Goal: Task Accomplishment & Management: Use online tool/utility

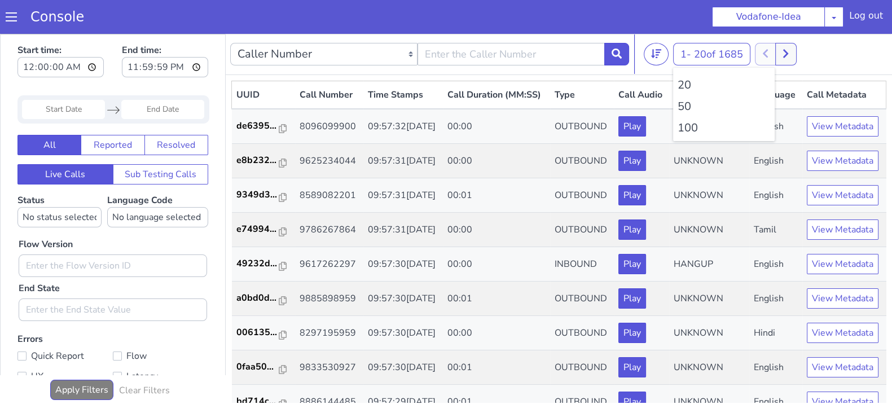
click at [689, 128] on li "100" at bounding box center [724, 128] width 93 height 17
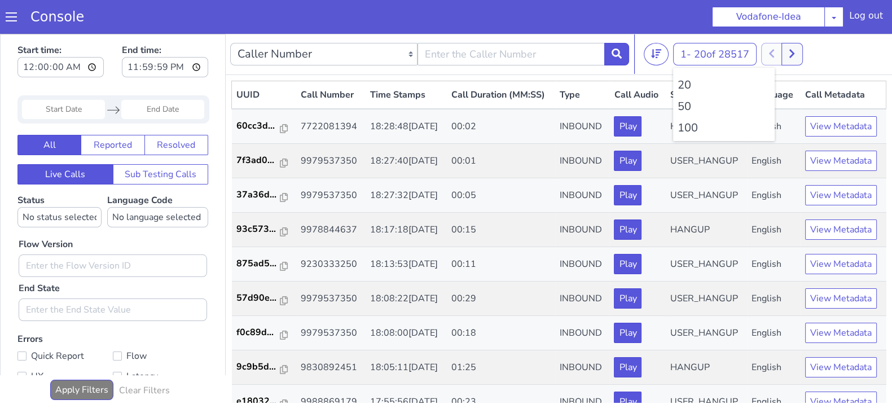
click at [689, 128] on li "100" at bounding box center [724, 128] width 93 height 17
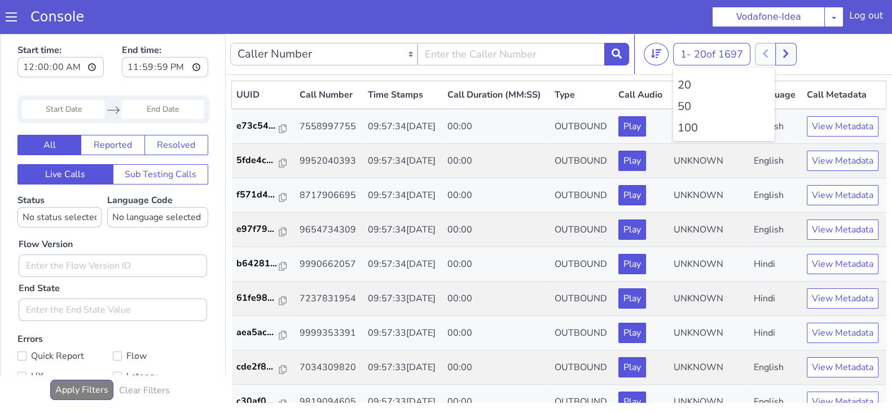
click at [689, 128] on li "100" at bounding box center [724, 128] width 93 height 17
click at [697, 121] on li "100" at bounding box center [724, 128] width 93 height 17
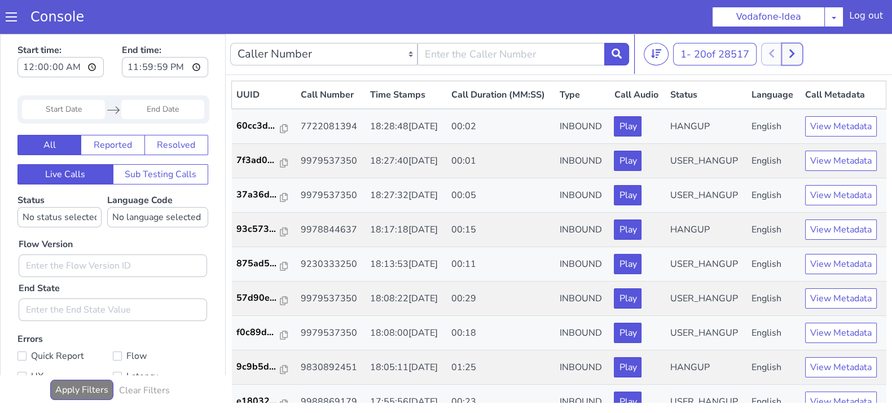
click at [784, 53] on button at bounding box center [791, 54] width 21 height 23
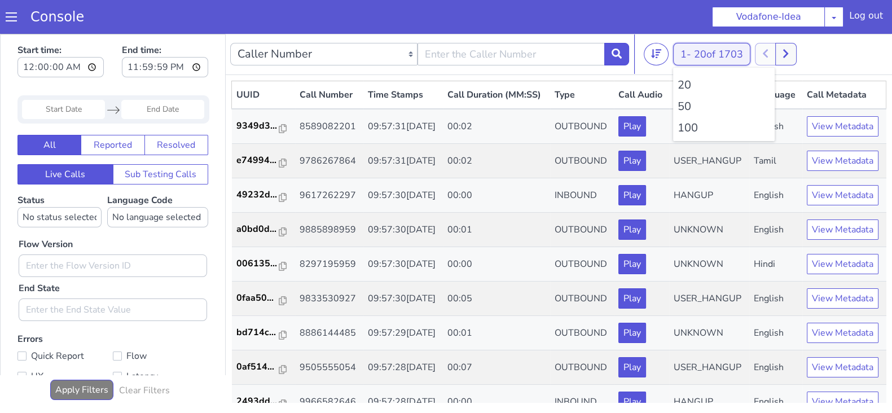
click at [700, 60] on span "20 of 1703" at bounding box center [718, 54] width 49 height 14
click at [685, 125] on li "100" at bounding box center [724, 128] width 93 height 17
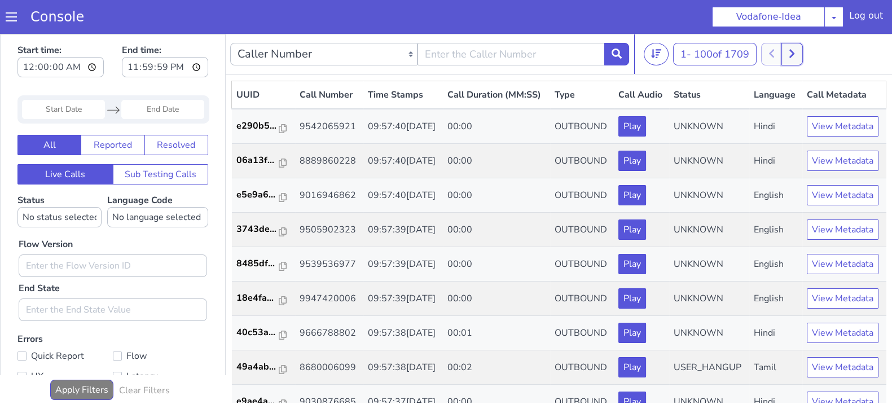
click at [792, 55] on icon at bounding box center [792, 54] width 6 height 10
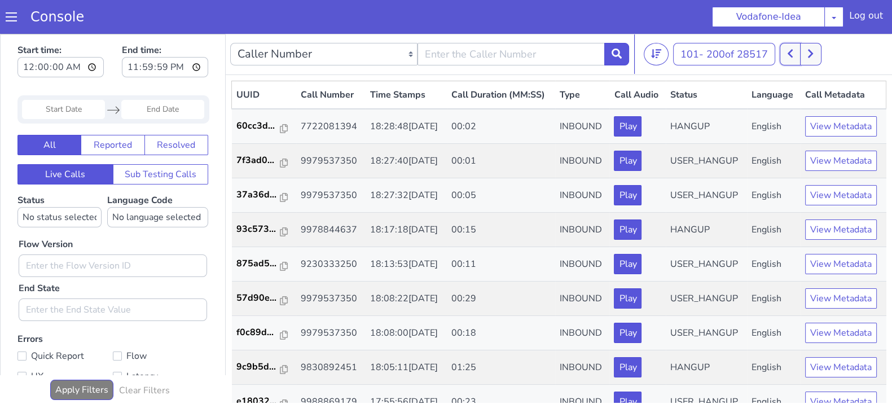
click at [798, 53] on button at bounding box center [790, 54] width 21 height 23
click at [806, 56] on button at bounding box center [798, 54] width 21 height 23
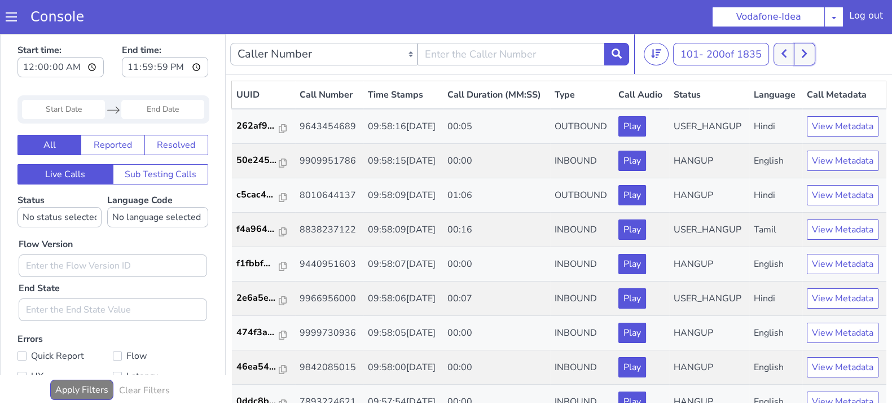
click at [807, 58] on button at bounding box center [804, 54] width 21 height 23
click at [806, 55] on icon at bounding box center [804, 54] width 5 height 8
click at [804, 52] on icon at bounding box center [804, 54] width 6 height 10
